Goal: Task Accomplishment & Management: Use online tool/utility

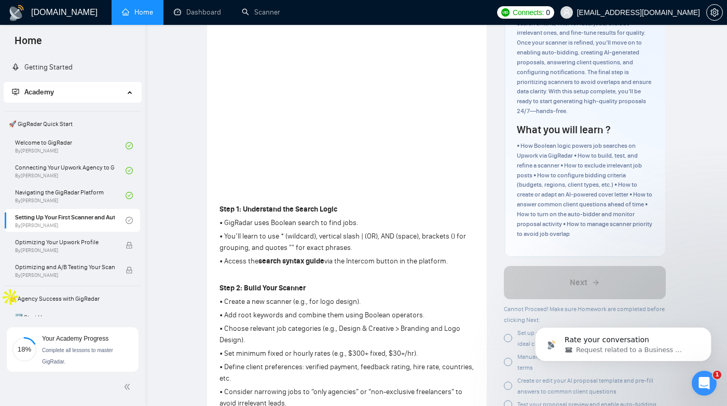
scroll to position [10, 0]
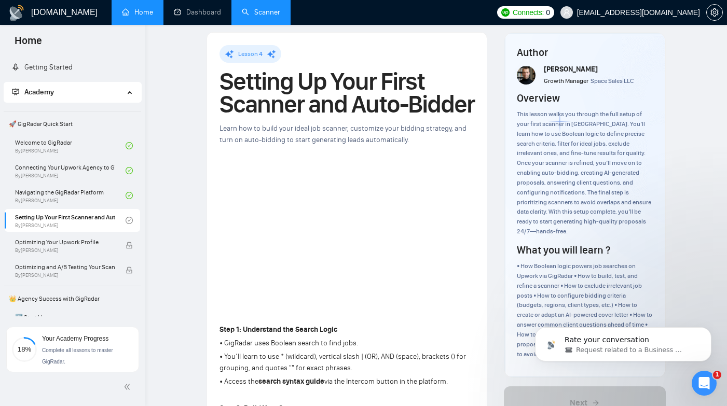
click at [249, 15] on link "Scanner" at bounding box center [261, 12] width 38 height 9
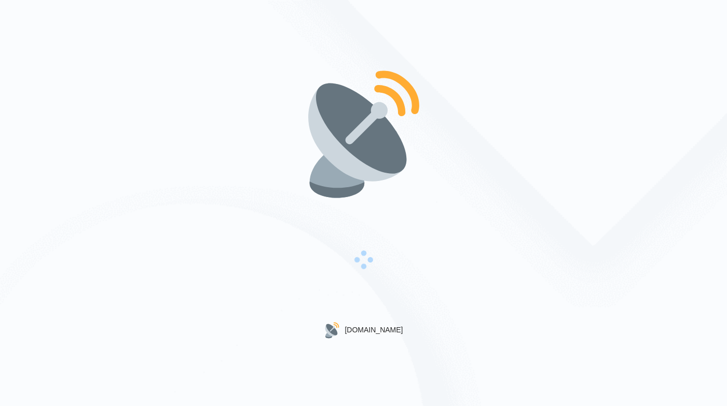
click at [360, 0] on div "[DOMAIN_NAME]" at bounding box center [363, 203] width 727 height 406
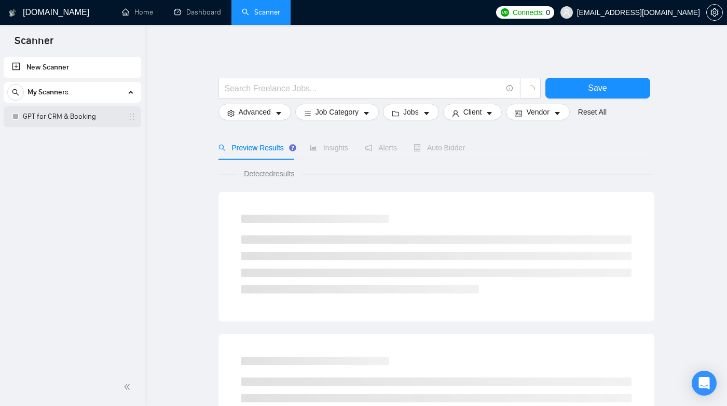
click at [72, 122] on link "GPT for CRM & Booking" at bounding box center [72, 116] width 99 height 21
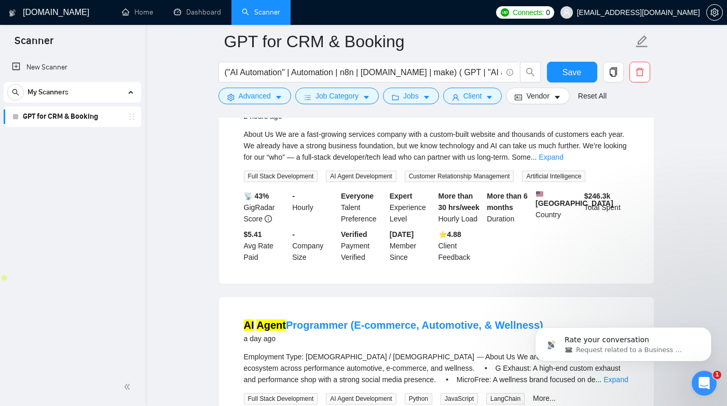
scroll to position [160, 0]
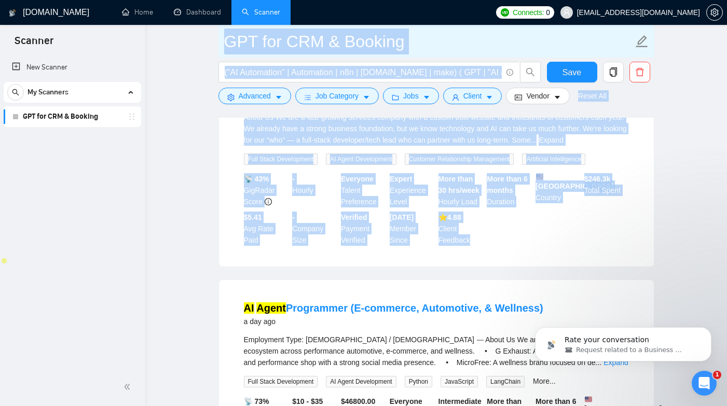
drag, startPoint x: 389, startPoint y: 276, endPoint x: 324, endPoint y: 36, distance: 248.5
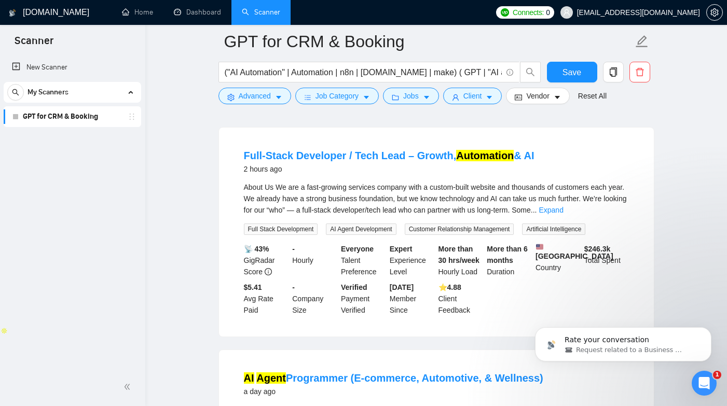
scroll to position [389, 0]
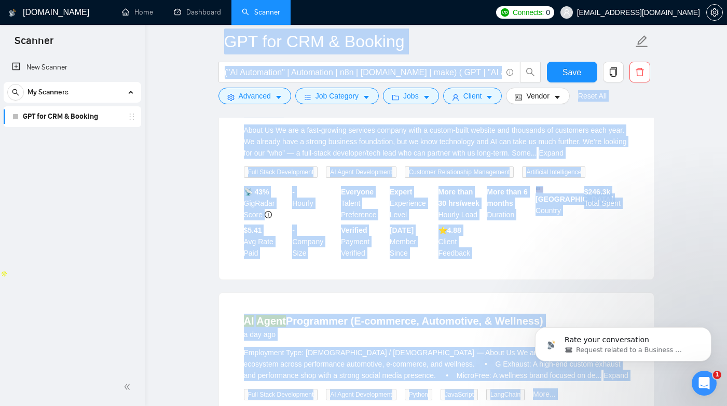
drag, startPoint x: 384, startPoint y: 280, endPoint x: 214, endPoint y: -56, distance: 376.7
click at [214, 0] on html "Scanner New Scanner My Scanners GPT for CRM & Booking [DOMAIN_NAME] Home Dashbo…" at bounding box center [363, 56] width 727 height 406
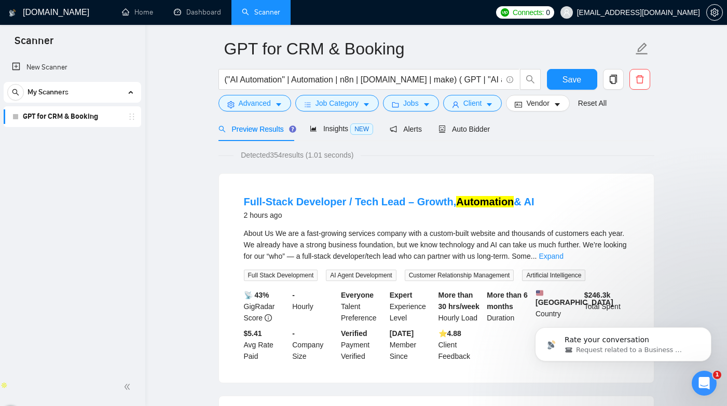
click at [362, 79] on input "("AI Automation" | Automation | n8n | [DOMAIN_NAME] | make) ( GPT | "AI agent" …" at bounding box center [363, 79] width 277 height 13
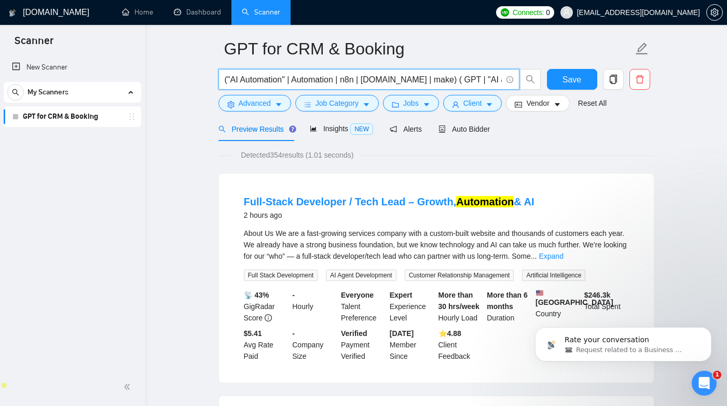
drag, startPoint x: 362, startPoint y: 79, endPoint x: 496, endPoint y: 77, distance: 133.9
click at [496, 77] on input "("AI Automation" | Automation | n8n | [DOMAIN_NAME] | make) ( GPT | "AI agent" …" at bounding box center [363, 79] width 277 height 13
click at [462, 79] on input "("AI Automation" | Automation | n8n | [DOMAIN_NAME] | make) ( GPT | "AI agent" …" at bounding box center [363, 79] width 277 height 13
drag, startPoint x: 452, startPoint y: 79, endPoint x: 548, endPoint y: 81, distance: 96.5
click at [548, 81] on div "("AI Automation" | Automation | n8n | [DOMAIN_NAME] | make) ( GPT | "AI agent" …" at bounding box center [434, 82] width 436 height 26
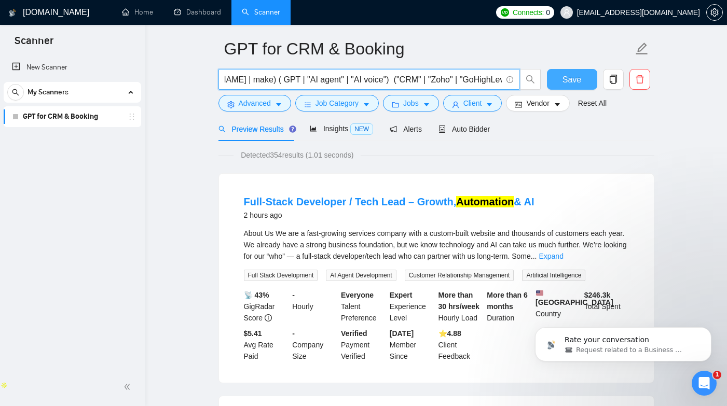
scroll to position [0, 380]
click at [447, 86] on span "("AI Automation" | Automation | n8n | [DOMAIN_NAME] | make) ( GPT | "AI agent" …" at bounding box center [368, 79] width 301 height 21
click at [439, 85] on input "("AI Automation" | Automation | n8n | [DOMAIN_NAME] | make) ( GPT | "AI agent" …" at bounding box center [363, 79] width 277 height 13
drag, startPoint x: 412, startPoint y: 80, endPoint x: 543, endPoint y: 81, distance: 131.3
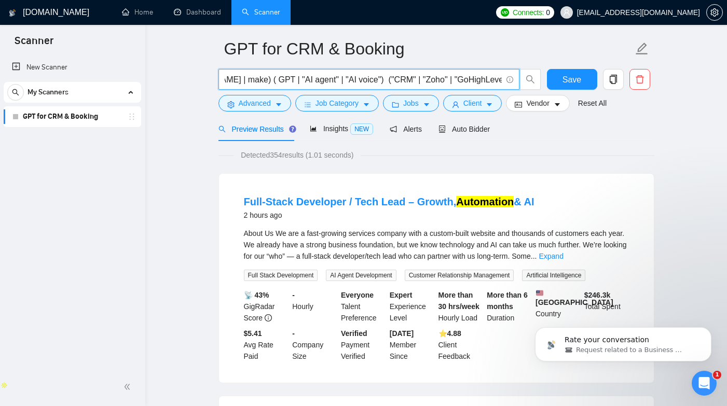
click at [545, 83] on div "("AI Automation" | Automation | n8n | [DOMAIN_NAME] | make) ( GPT | "AI agent" …" at bounding box center [434, 82] width 436 height 26
click at [454, 85] on input "("AI Automation" | Automation | n8n | [DOMAIN_NAME] | make) ( GPT | "AI agent" …" at bounding box center [363, 79] width 277 height 13
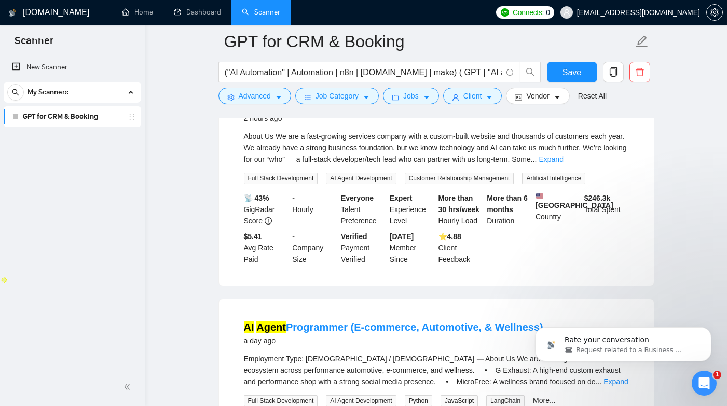
scroll to position [142, 0]
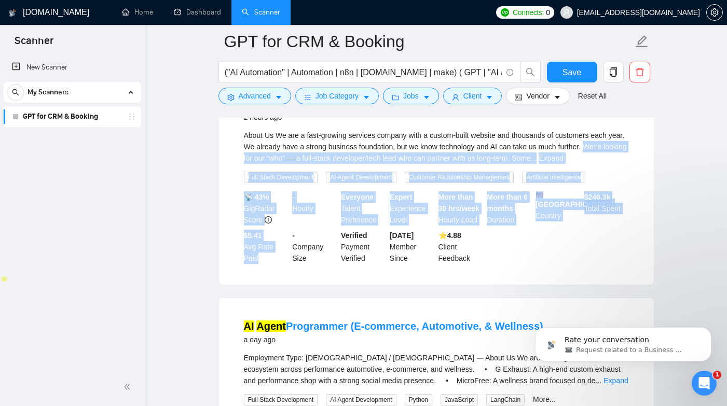
drag, startPoint x: 216, startPoint y: 159, endPoint x: 294, endPoint y: 287, distance: 149.3
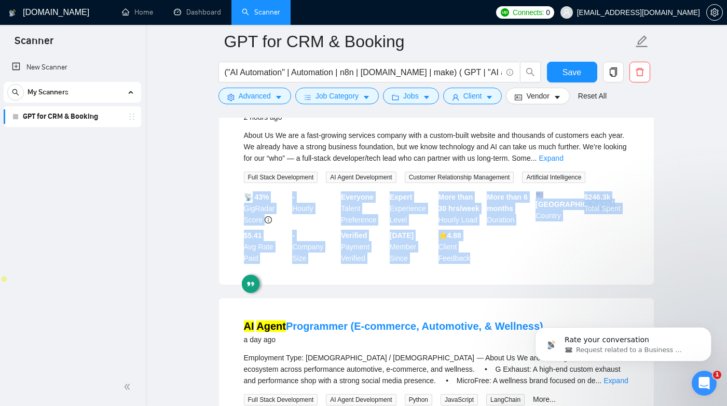
drag, startPoint x: 318, startPoint y: 304, endPoint x: 246, endPoint y: 189, distance: 135.1
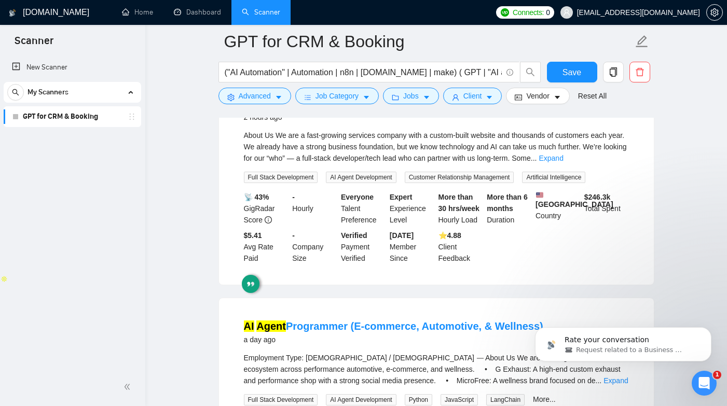
click at [225, 198] on div "Full-Stack Developer / Tech Lead – Growth, Automation & AI 2 hours ago About Us…" at bounding box center [436, 180] width 435 height 209
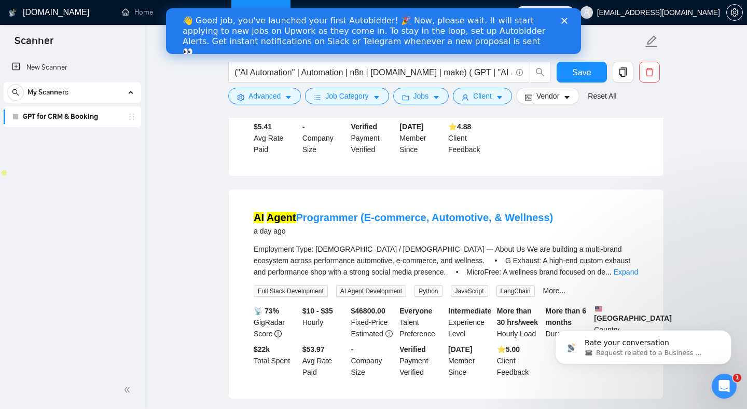
scroll to position [0, 0]
click at [88, 104] on div "My Scanners GPT for CRM & Booking" at bounding box center [73, 104] width 138 height 45
click at [283, 97] on button "Advanced" at bounding box center [264, 96] width 73 height 17
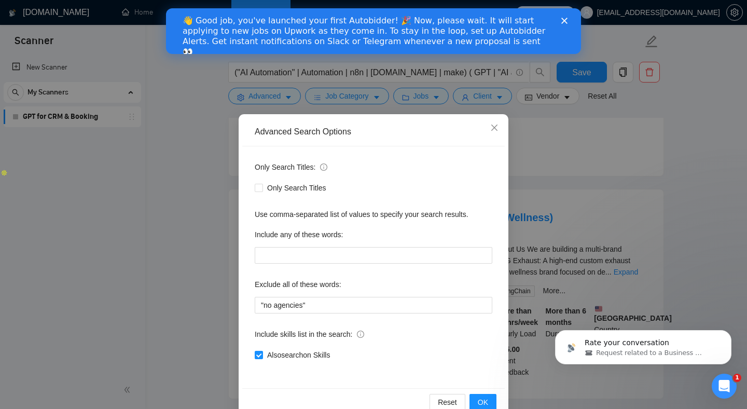
scroll to position [23, 0]
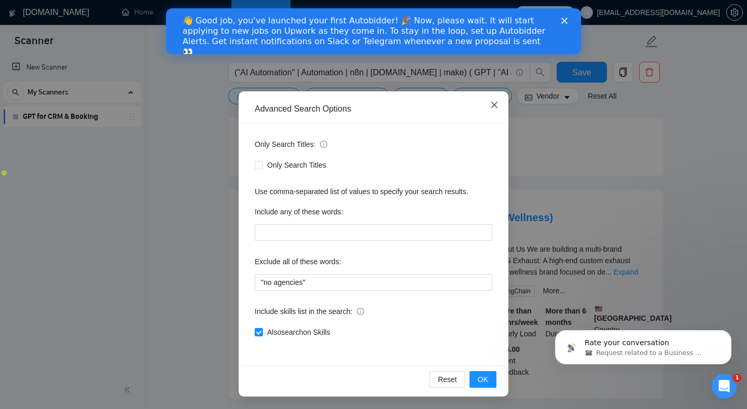
click at [489, 106] on span "Close" at bounding box center [495, 105] width 28 height 28
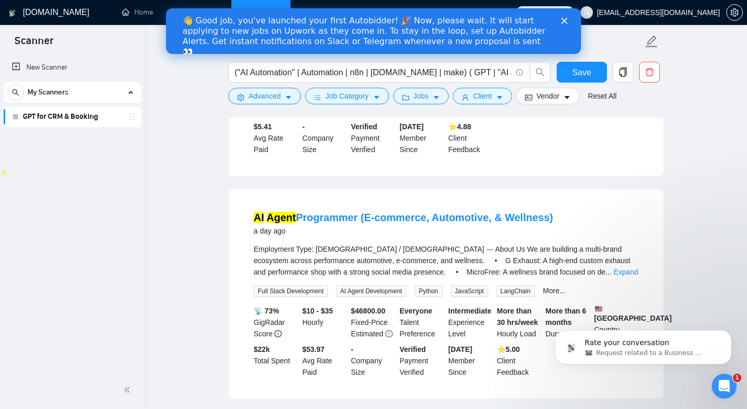
scroll to position [0, 0]
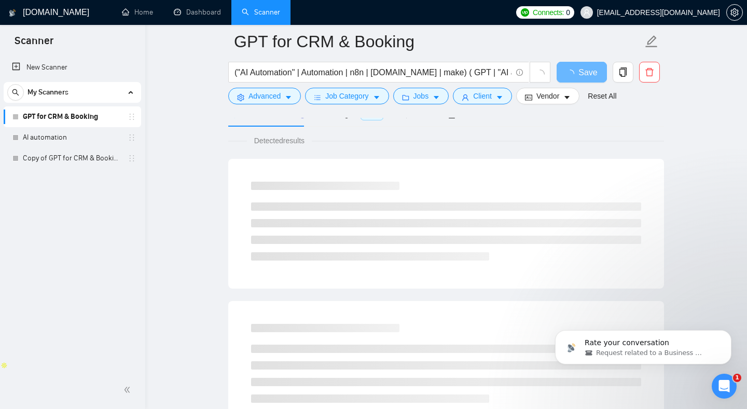
scroll to position [58, 0]
click at [52, 140] on link "AI automation" at bounding box center [72, 137] width 99 height 21
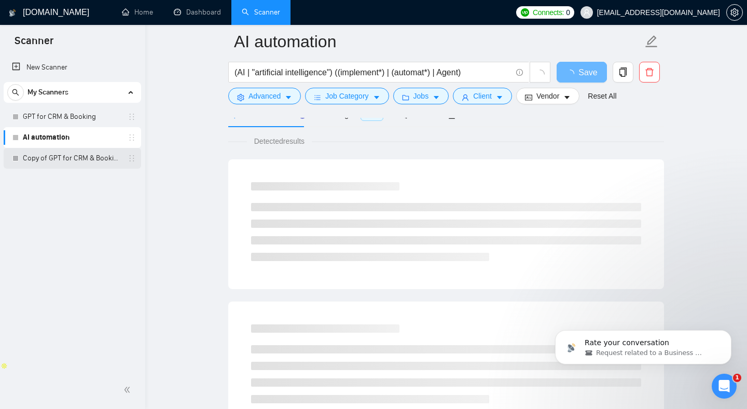
click at [50, 157] on link "Copy of GPT for CRM & Booking" at bounding box center [72, 158] width 99 height 21
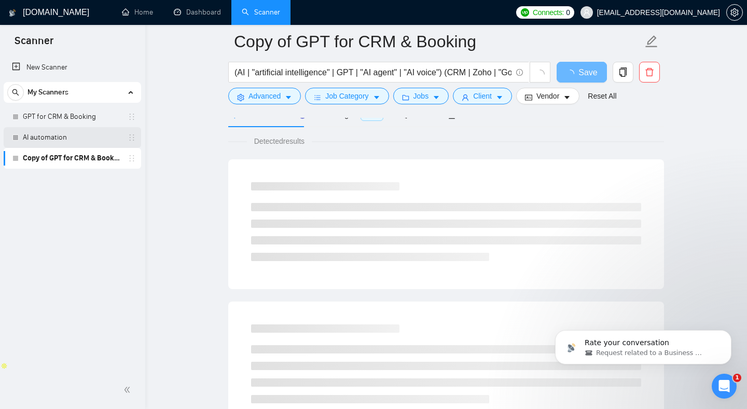
click at [56, 136] on link "AI automation" at bounding box center [72, 137] width 99 height 21
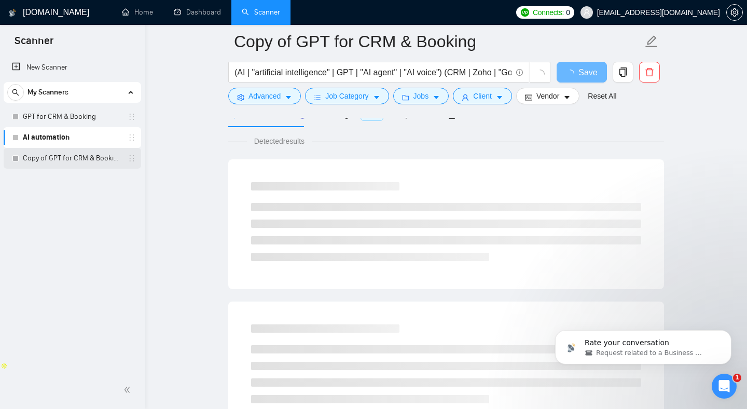
click at [56, 155] on link "Copy of GPT for CRM & Booking" at bounding box center [72, 158] width 99 height 21
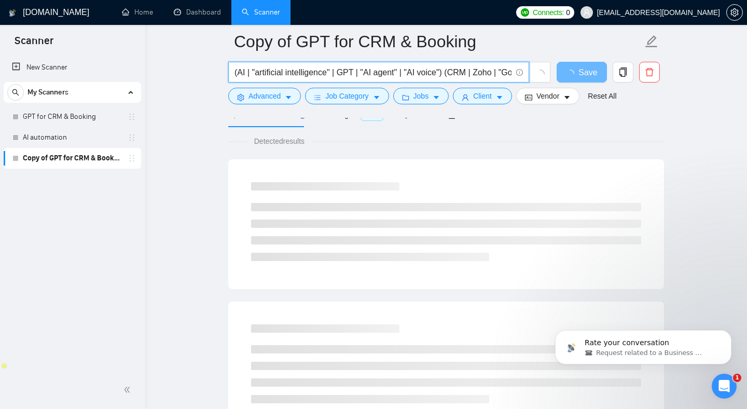
drag, startPoint x: 385, startPoint y: 74, endPoint x: 504, endPoint y: 83, distance: 119.7
click at [504, 83] on span "(AI | "artificial intelligence" | GPT | "AI agent" | "AI voice") (CRM | Zoho | …" at bounding box center [378, 72] width 301 height 21
click at [490, 74] on input "(AI | "artificial intelligence" | GPT | "AI agent" | "AI voice") (CRM | Zoho | …" at bounding box center [373, 72] width 277 height 13
drag, startPoint x: 454, startPoint y: 70, endPoint x: 555, endPoint y: 73, distance: 101.3
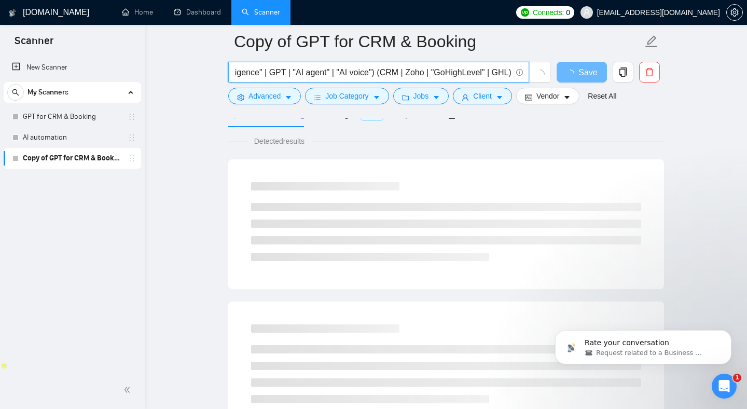
click at [555, 74] on div "(AI | "artificial intelligence" | GPT | "AI agent" | "AI voice") (CRM | Zoho | …" at bounding box center [444, 75] width 436 height 26
click at [441, 77] on input "(AI | "artificial intelligence" | GPT | "AI agent" | "AI voice") (CRM | Zoho | …" at bounding box center [373, 72] width 277 height 13
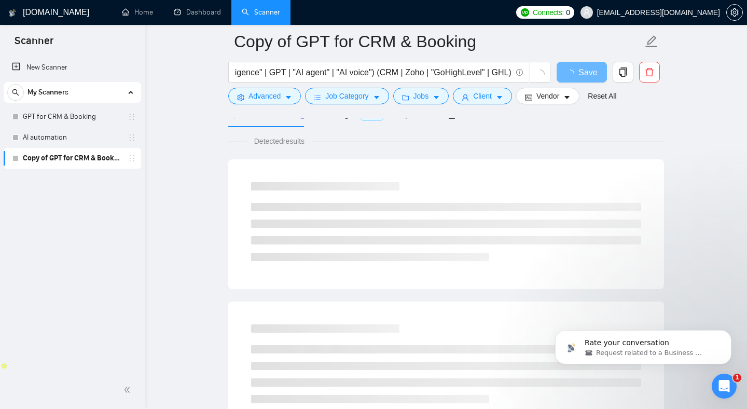
scroll to position [0, 0]
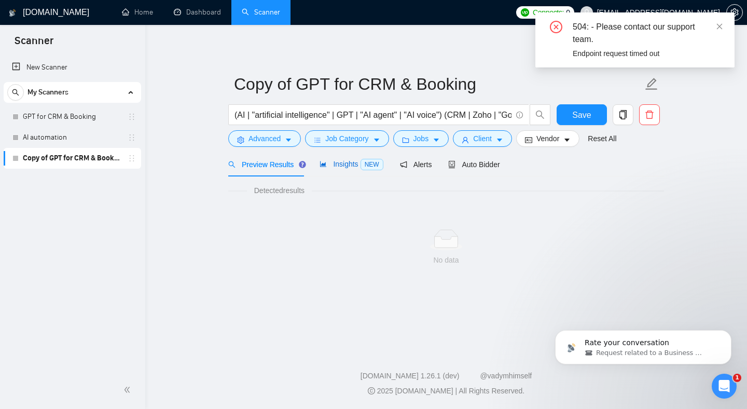
click at [353, 167] on span "Insights NEW" at bounding box center [351, 164] width 63 height 8
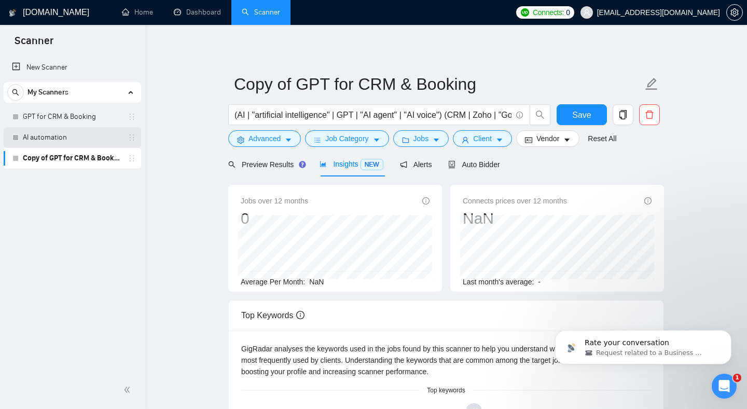
click at [60, 136] on link "AI automation" at bounding box center [72, 137] width 99 height 21
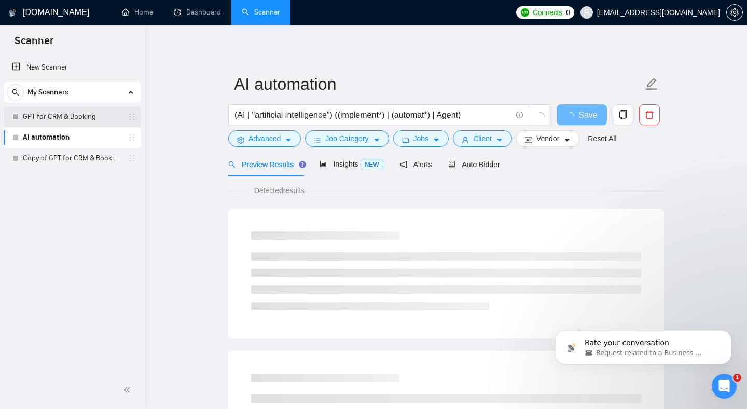
click at [65, 117] on link "GPT for CRM & Booking" at bounding box center [72, 116] width 99 height 21
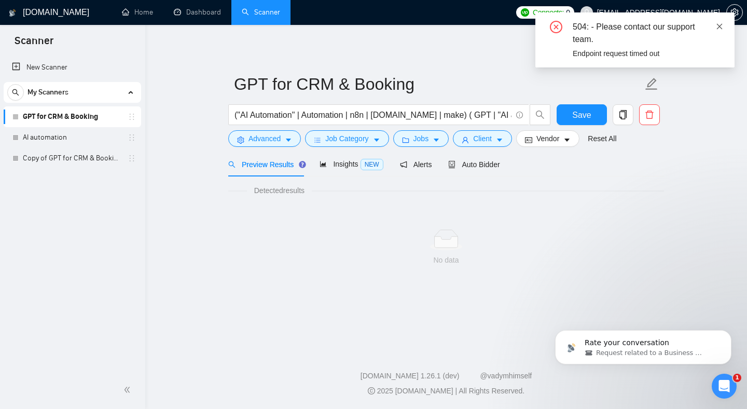
click at [720, 25] on icon "close" at bounding box center [720, 26] width 6 height 6
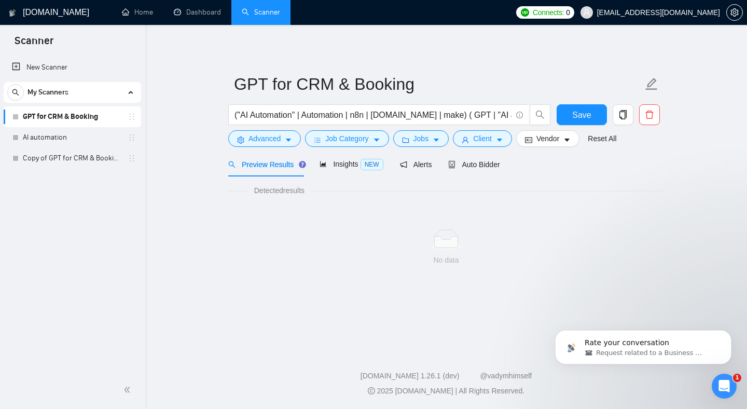
click at [538, 43] on div "GPT for CRM & Booking ("AI Automation" | Automation | n8n | make.com | make) ( …" at bounding box center [446, 166] width 436 height 249
click at [674, 67] on main "GPT for CRM & Booking ("AI Automation" | Automation | n8n | make.com | make) ( …" at bounding box center [446, 186] width 569 height 288
click at [645, 50] on div "GPT for CRM & Booking ("AI Automation" | Automation | n8n | make.com | make) ( …" at bounding box center [446, 166] width 436 height 249
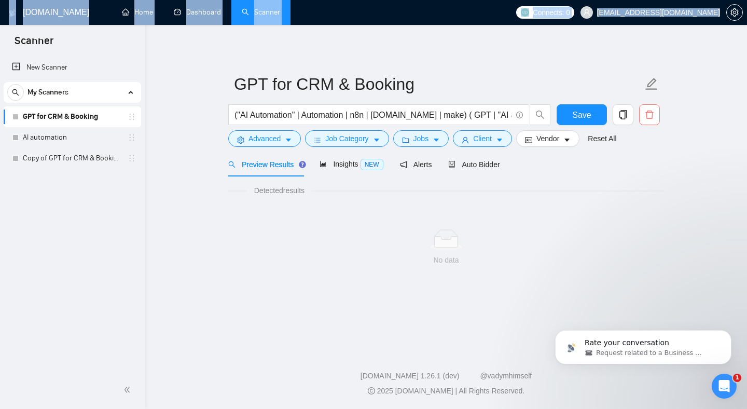
drag, startPoint x: 613, startPoint y: 32, endPoint x: 652, endPoint y: 113, distance: 89.8
click at [651, 113] on div "GigRadar.io Home Dashboard Scanner Connects: 0 jmichelvan@gmail.com GPT for CRM…" at bounding box center [446, 204] width 602 height 409
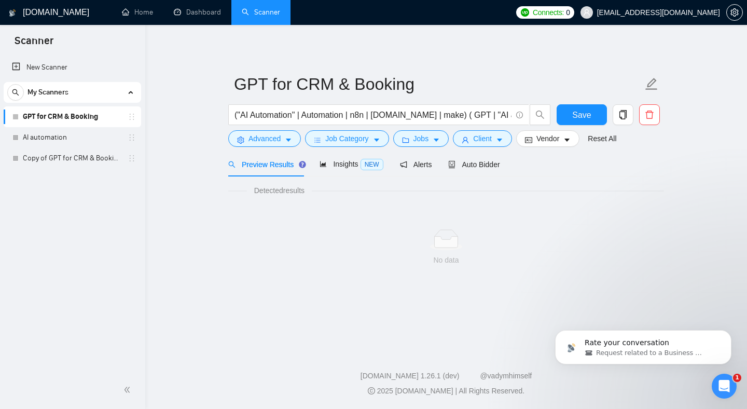
click at [636, 51] on div "GPT for CRM & Booking ("AI Automation" | Automation | n8n | make.com | make) ( …" at bounding box center [446, 166] width 436 height 249
click at [587, 44] on div "GPT for CRM & Booking ("AI Automation" | Automation | n8n | make.com | make) ( …" at bounding box center [446, 166] width 436 height 249
click at [676, 57] on main "GPT for CRM & Booking ("AI Automation" | Automation | n8n | make.com | make) ( …" at bounding box center [446, 186] width 569 height 288
click at [571, 59] on div "GPT for CRM & Booking ("AI Automation" | Automation | n8n | make.com | make) ( …" at bounding box center [446, 166] width 436 height 249
click at [582, 51] on div "GPT for CRM & Booking ("AI Automation" | Automation | n8n | make.com | make) ( …" at bounding box center [446, 166] width 436 height 249
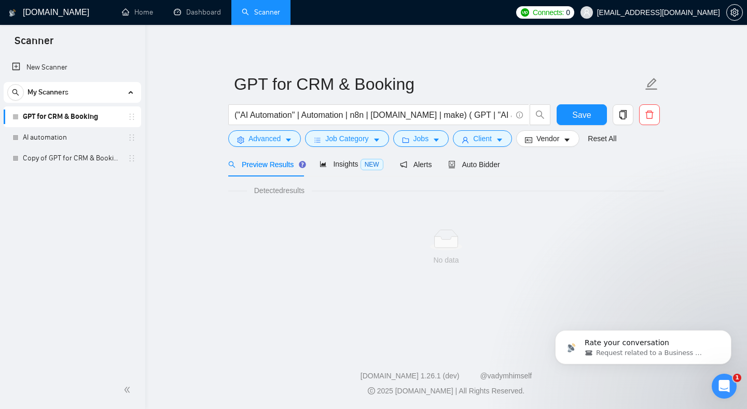
click at [460, 39] on div "GigRadar.io Home Dashboard Scanner Connects: 0 jmichelvan@gmail.com GPT for CRM…" at bounding box center [446, 204] width 602 height 409
click at [496, 50] on div "GPT for CRM & Booking ("AI Automation" | Automation | n8n | make.com | make) ( …" at bounding box center [446, 166] width 436 height 249
click at [456, 61] on div "GPT for CRM & Booking ("AI Automation" | Automation | n8n | make.com | make) ( …" at bounding box center [446, 166] width 436 height 249
click at [578, 171] on div "Preview Results Insights NEW Alerts Auto Bidder" at bounding box center [446, 164] width 436 height 24
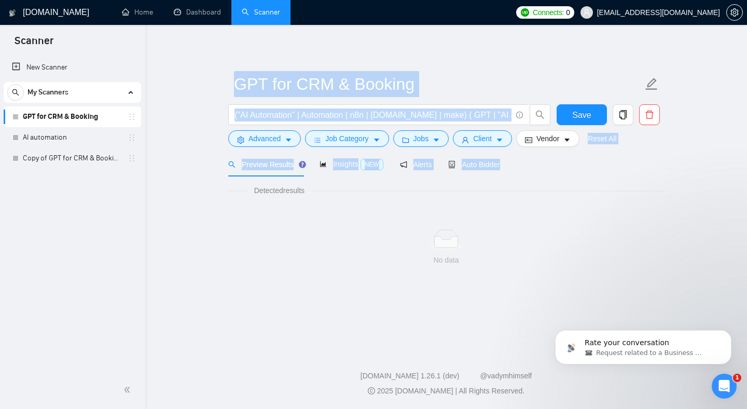
drag, startPoint x: 478, startPoint y: 66, endPoint x: 540, endPoint y: 171, distance: 121.2
click at [540, 170] on div "GPT for CRM & Booking ("AI Automation" | Automation | n8n | make.com | make) ( …" at bounding box center [446, 166] width 436 height 249
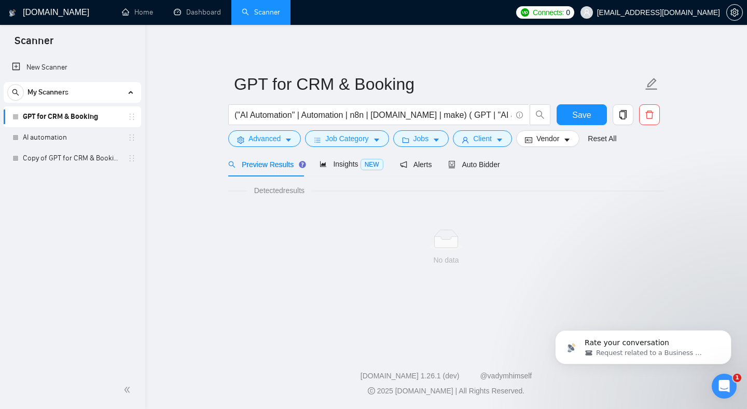
click at [544, 169] on div "Preview Results Insights NEW Alerts Auto Bidder" at bounding box center [446, 164] width 436 height 24
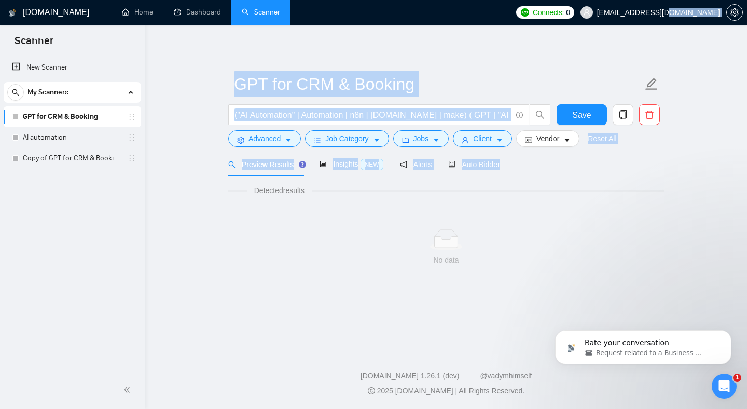
drag, startPoint x: 544, startPoint y: 169, endPoint x: 521, endPoint y: 33, distance: 138.1
click at [520, 35] on div "GigRadar.io Home Dashboard Scanner Connects: 0 jmichelvan@gmail.com GPT for CRM…" at bounding box center [446, 204] width 602 height 409
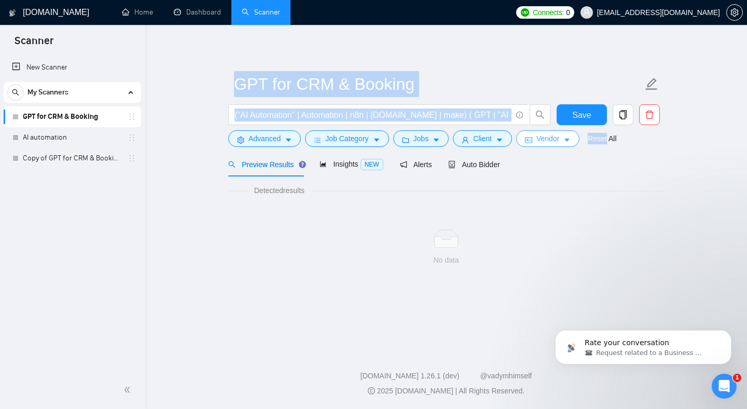
drag, startPoint x: 510, startPoint y: 40, endPoint x: 530, endPoint y: 132, distance: 94.2
click at [544, 138] on div "GigRadar.io Home Dashboard Scanner Connects: 0 jmichelvan@gmail.com GPT for CRM…" at bounding box center [446, 204] width 602 height 409
drag, startPoint x: 552, startPoint y: 173, endPoint x: 531, endPoint y: 51, distance: 124.2
click at [531, 51] on div "GPT for CRM & Booking ("AI Automation" | Automation | n8n | make.com | make) ( …" at bounding box center [446, 166] width 436 height 249
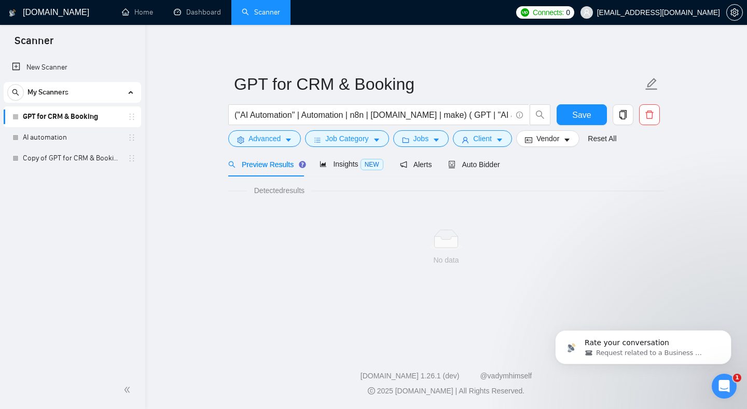
click at [473, 39] on div "GigRadar.io Home Dashboard Scanner Connects: 0 jmichelvan@gmail.com GPT for CRM…" at bounding box center [446, 204] width 602 height 409
click at [71, 188] on div "New Scanner My Scanners GPT for CRM & Booking AI automation Copy of GPT for CRM…" at bounding box center [72, 213] width 145 height 316
click at [490, 66] on div "GPT for CRM & Booking ("AI Automation" | Automation | n8n | make.com | make) ( …" at bounding box center [446, 166] width 436 height 249
click at [466, 56] on div "GPT for CRM & Booking ("AI Automation" | Automation | n8n | make.com | make) ( …" at bounding box center [446, 166] width 436 height 249
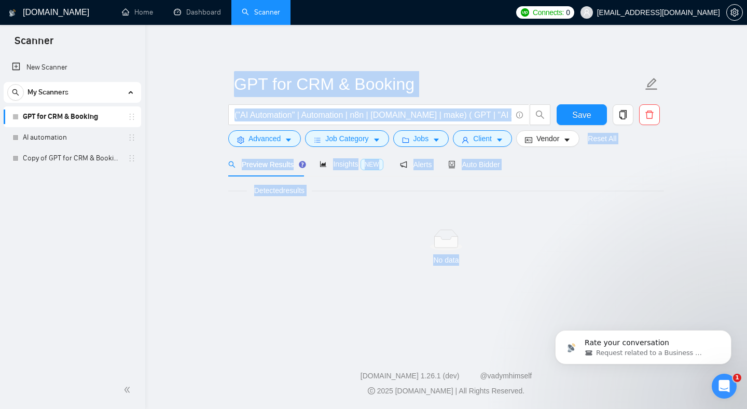
drag, startPoint x: 466, startPoint y: 53, endPoint x: 512, endPoint y: 266, distance: 217.6
click at [512, 266] on div "GPT for CRM & Booking ("AI Automation" | Automation | n8n | make.com | make) ( …" at bounding box center [446, 166] width 436 height 249
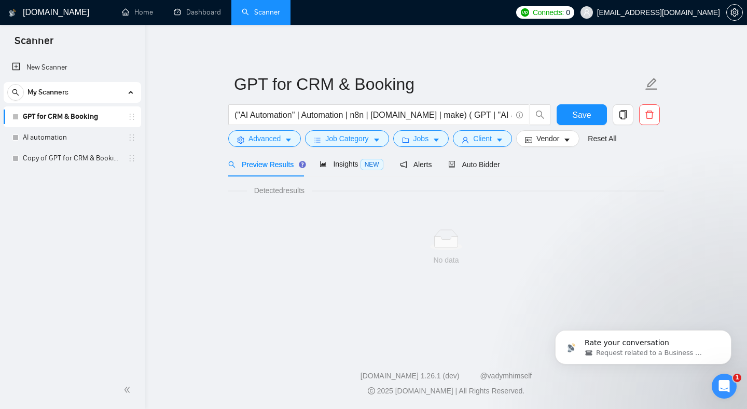
click at [483, 46] on div "GPT for CRM & Booking ("AI Automation" | Automation | n8n | make.com | make) ( …" at bounding box center [446, 166] width 436 height 249
